Goal: Task Accomplishment & Management: Use online tool/utility

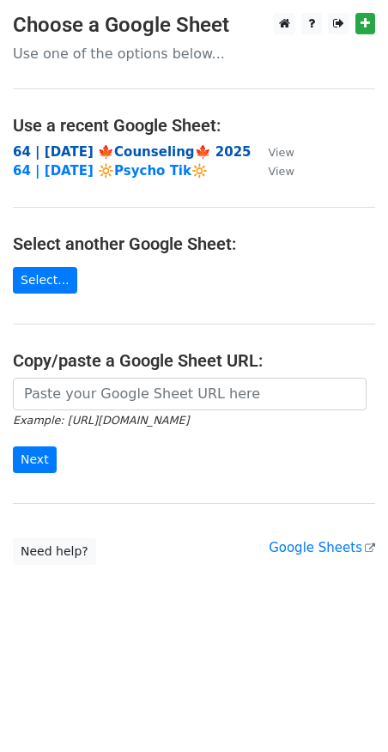
click at [143, 153] on strong "64 | [DATE] 🍁Counseling🍁 2025" at bounding box center [132, 151] width 239 height 15
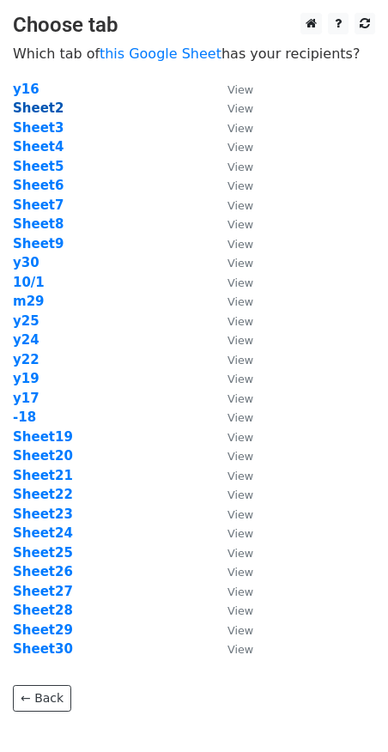
click at [44, 106] on strong "Sheet2" at bounding box center [38, 107] width 51 height 15
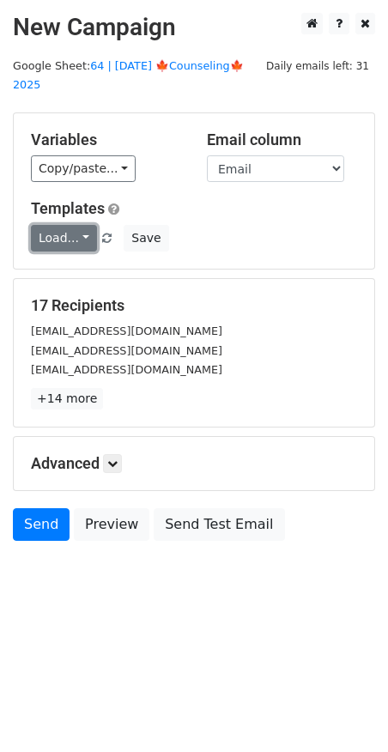
click at [58, 225] on link "Load..." at bounding box center [64, 238] width 66 height 27
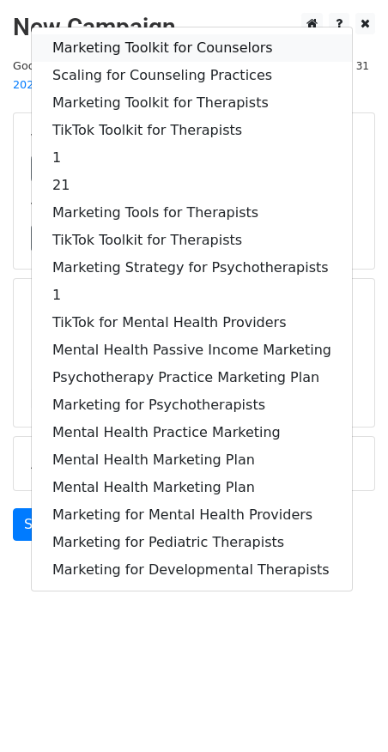
click at [137, 34] on link "Marketing Toolkit for Counselors" at bounding box center [192, 47] width 320 height 27
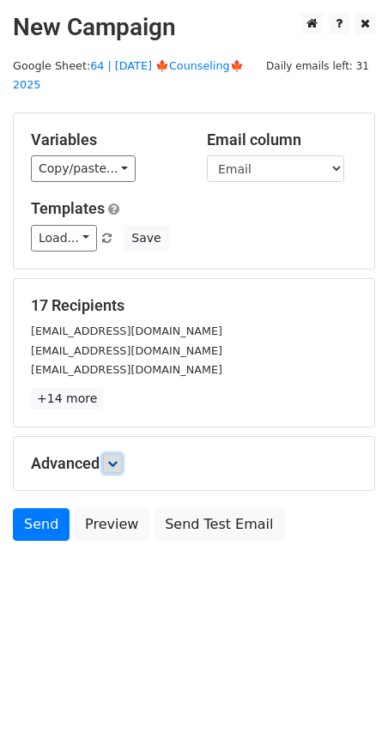
click at [113, 459] on icon at bounding box center [112, 464] width 10 height 10
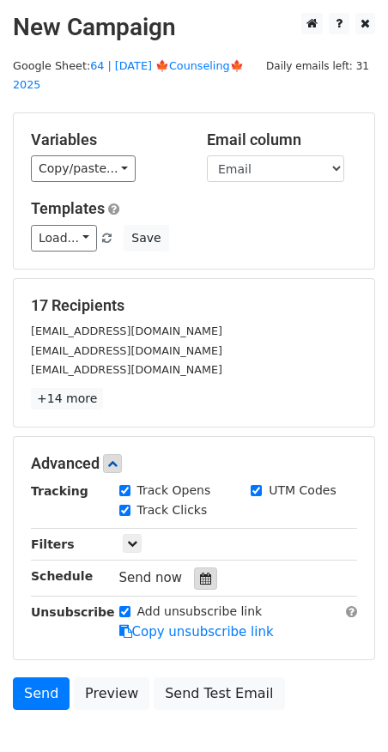
click at [200, 573] on icon at bounding box center [205, 579] width 11 height 12
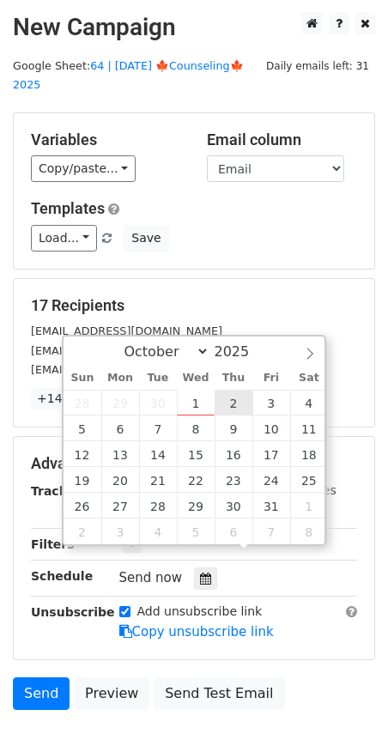
type input "2025-10-02 12:00"
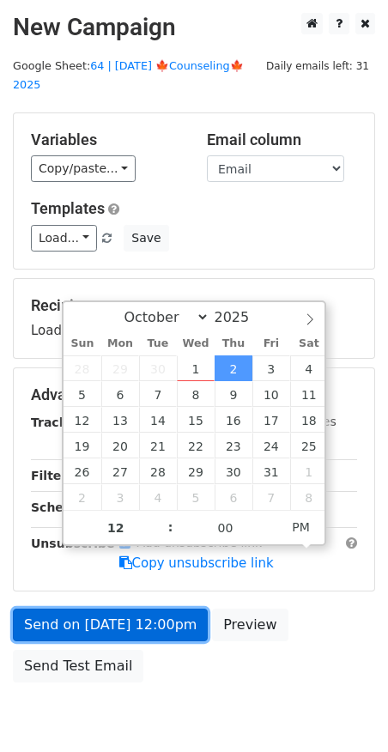
click at [129, 609] on link "Send on Oct 2 at 12:00pm" at bounding box center [110, 625] width 195 height 33
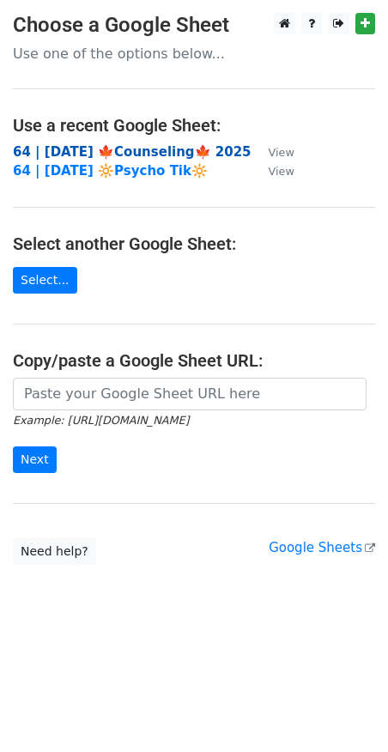
click at [147, 146] on strong "64 | SEP 18 🍁Counseling🍁 2025" at bounding box center [132, 151] width 239 height 15
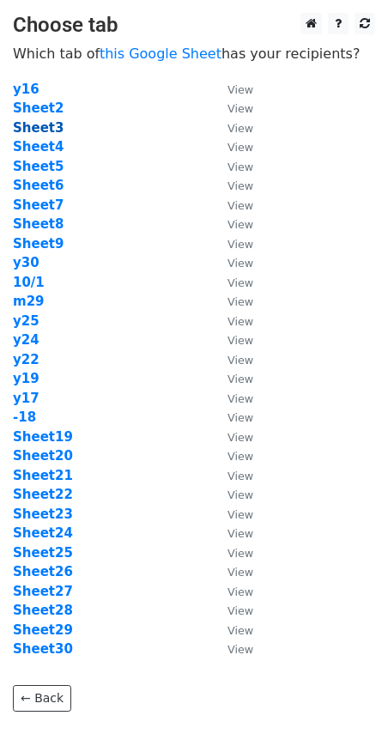
click at [51, 131] on strong "Sheet3" at bounding box center [38, 127] width 51 height 15
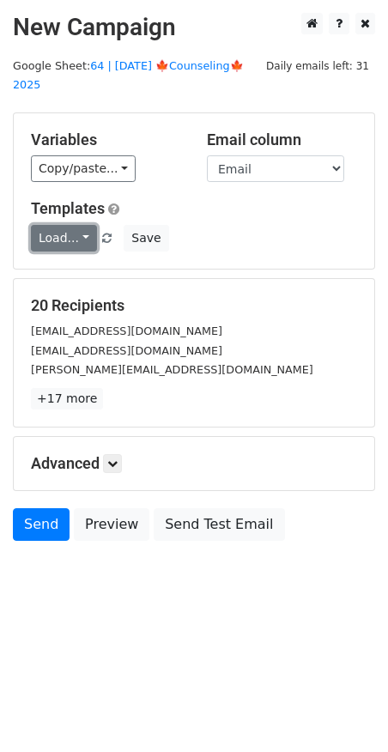
click at [68, 225] on link "Load..." at bounding box center [64, 238] width 66 height 27
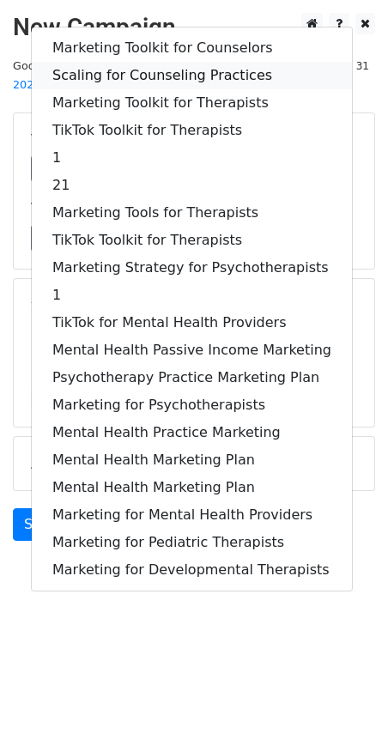
click at [161, 62] on link "Scaling for Counseling Practices" at bounding box center [192, 75] width 320 height 27
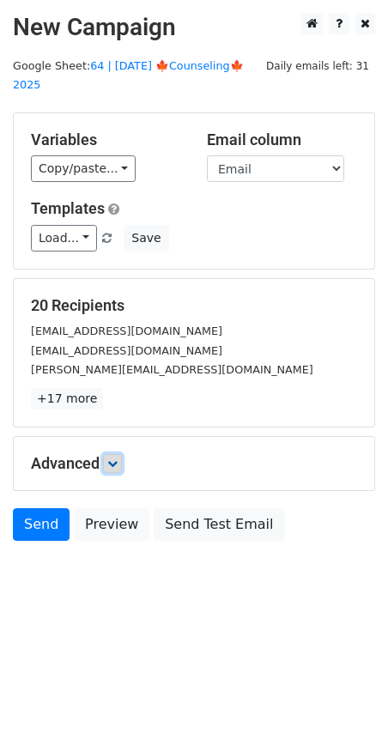
click at [118, 459] on icon at bounding box center [112, 464] width 10 height 10
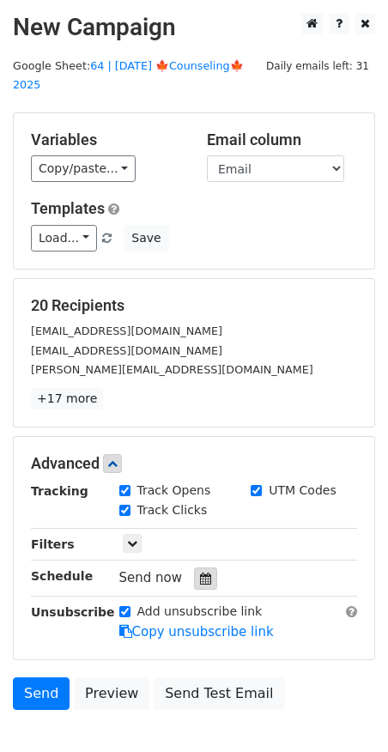
click at [200, 573] on icon at bounding box center [205, 579] width 11 height 12
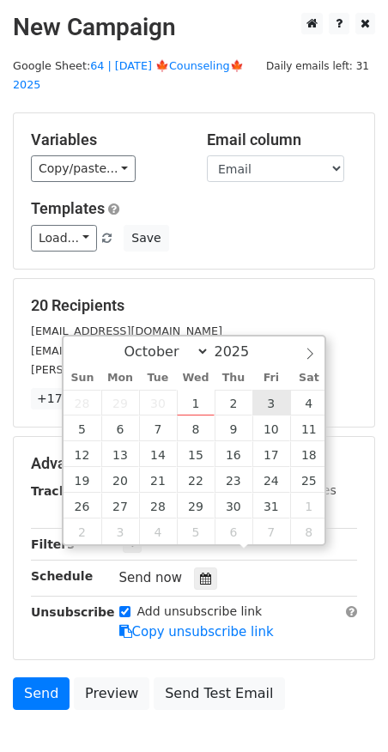
type input "2025-10-03 12:00"
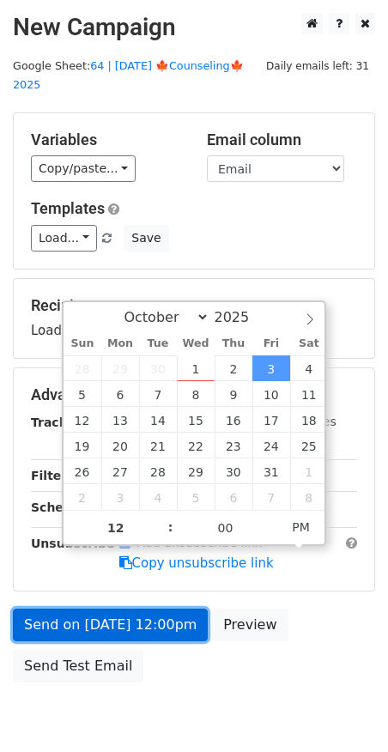
click at [144, 609] on link "Send on Oct 3 at 12:00pm" at bounding box center [110, 625] width 195 height 33
